Goal: Task Accomplishment & Management: Manage account settings

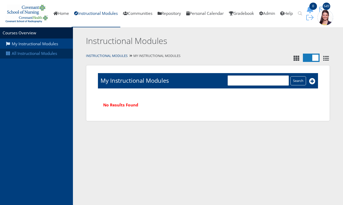
click at [47, 54] on link "All Instructional Modules" at bounding box center [36, 54] width 73 height 10
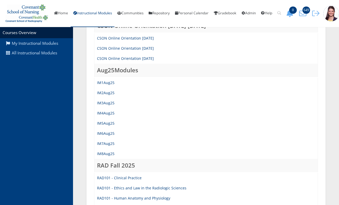
scroll to position [211, 0]
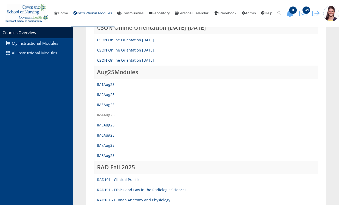
click at [108, 117] on link "IM4Aug25" at bounding box center [105, 115] width 17 height 5
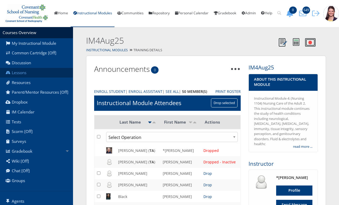
click at [19, 76] on link "Lessons" at bounding box center [36, 73] width 73 height 10
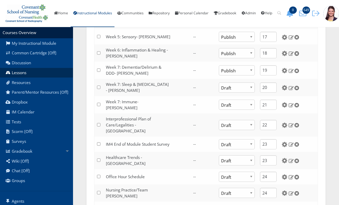
scroll to position [389, 0]
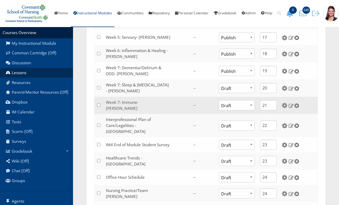
click at [138, 108] on link "Week 7: Immune- [PERSON_NAME]" at bounding box center [122, 105] width 33 height 11
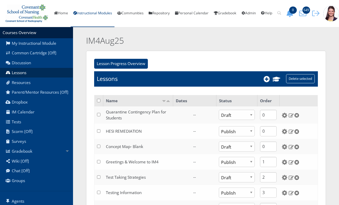
scroll to position [389, 0]
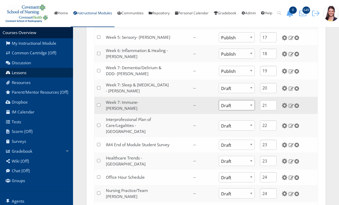
click at [241, 108] on select "Publish Draft" at bounding box center [237, 105] width 36 height 10
select select "1"
click option "Publish" at bounding box center [0, 0] width 0 height 0
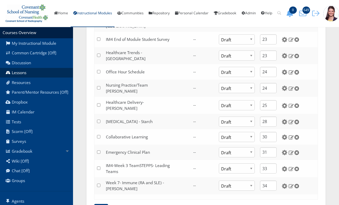
scroll to position [514, 0]
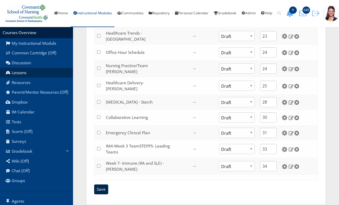
click at [100, 185] on input "Save" at bounding box center [101, 190] width 14 height 10
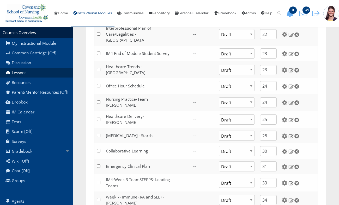
scroll to position [537, 0]
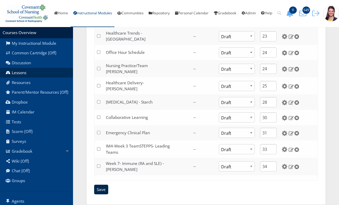
click at [100, 185] on input "Save" at bounding box center [101, 190] width 14 height 10
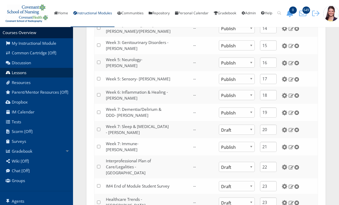
scroll to position [372, 0]
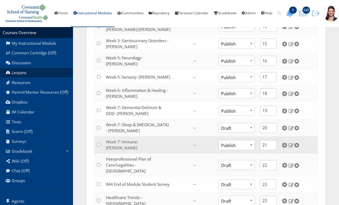
click at [134, 146] on link "Week 7: Immune- Kidder" at bounding box center [122, 144] width 33 height 11
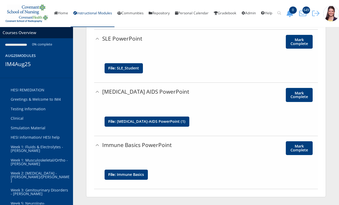
scroll to position [231, 0]
